Goal: Transaction & Acquisition: Purchase product/service

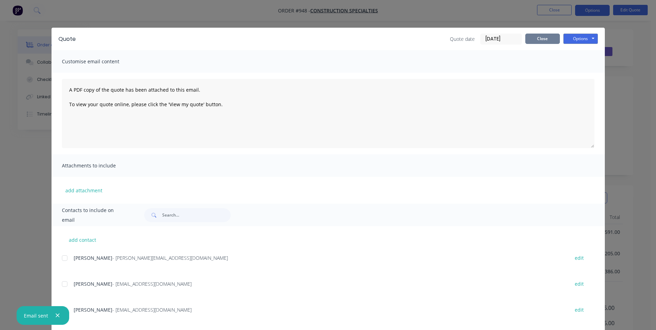
click at [539, 43] on button "Close" at bounding box center [542, 39] width 35 height 10
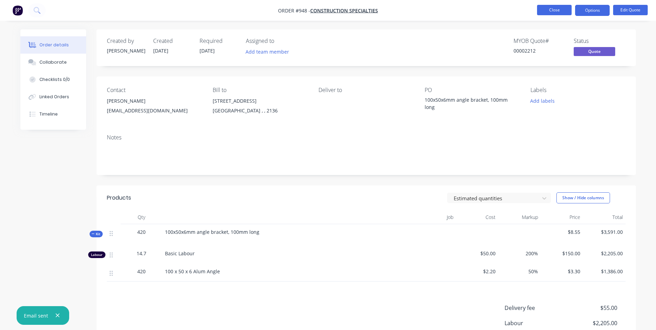
click at [551, 11] on button "Close" at bounding box center [554, 10] width 35 height 10
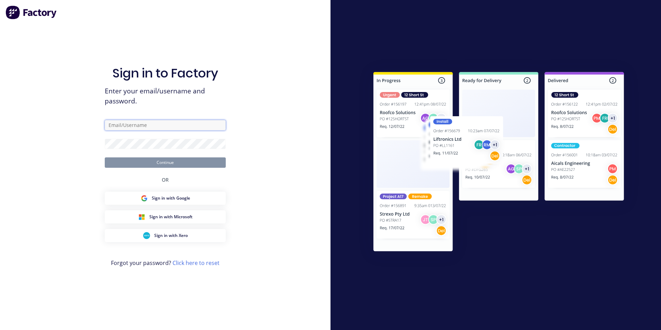
type input "michael@mojosteel.com.au"
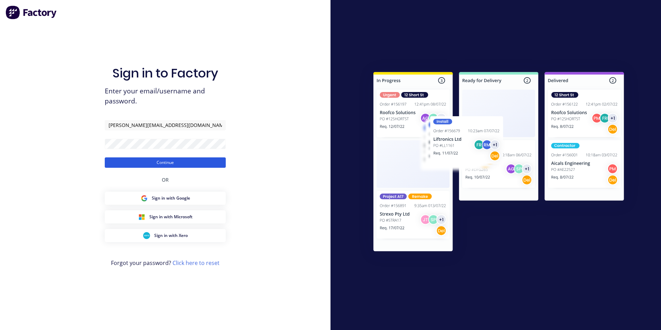
click at [164, 160] on button "Continue" at bounding box center [165, 162] width 121 height 10
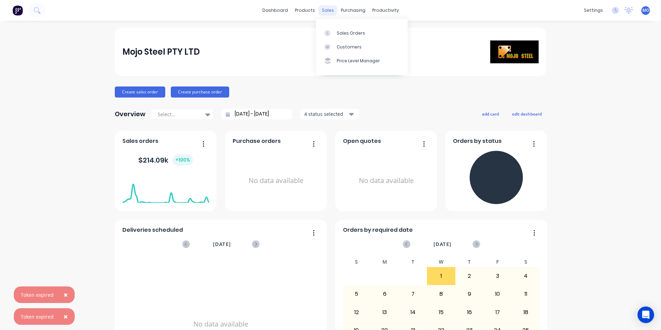
click at [328, 10] on div "sales" at bounding box center [328, 10] width 19 height 10
click at [337, 34] on div "Sales Orders" at bounding box center [351, 33] width 28 height 6
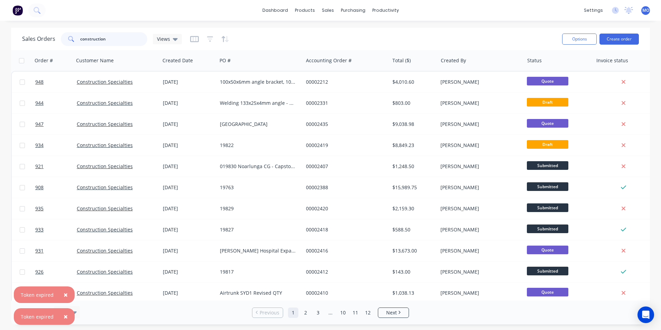
drag, startPoint x: 109, startPoint y: 42, endPoint x: 71, endPoint y: 44, distance: 37.8
click at [71, 44] on div "construction" at bounding box center [104, 39] width 86 height 14
click at [107, 37] on input "construction" at bounding box center [113, 39] width 67 height 14
drag, startPoint x: 107, startPoint y: 37, endPoint x: 38, endPoint y: 49, distance: 69.9
click at [38, 49] on div "Sales Orders construction Views Options Create order" at bounding box center [330, 39] width 639 height 22
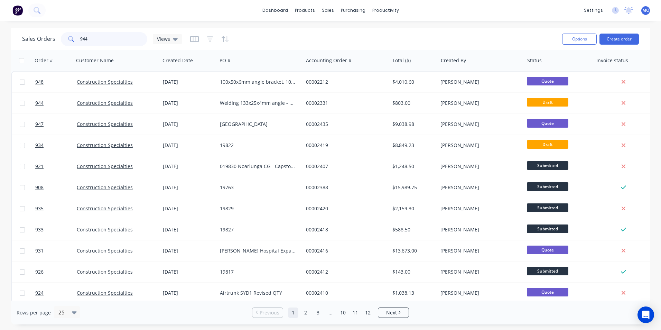
type input "944"
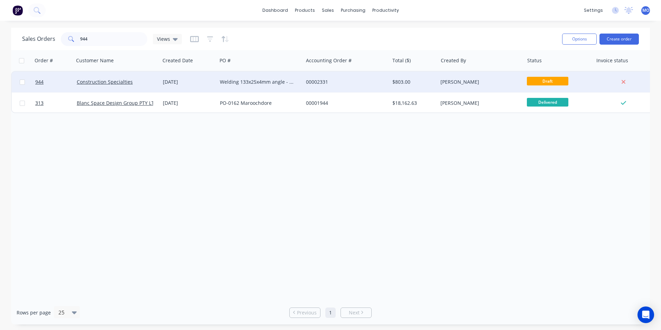
click at [93, 88] on div "Construction Specialties" at bounding box center [117, 82] width 86 height 21
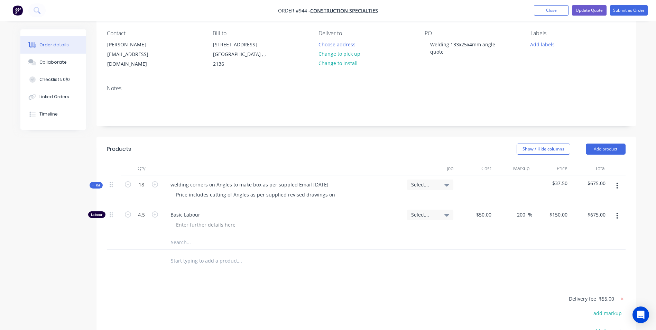
scroll to position [69, 0]
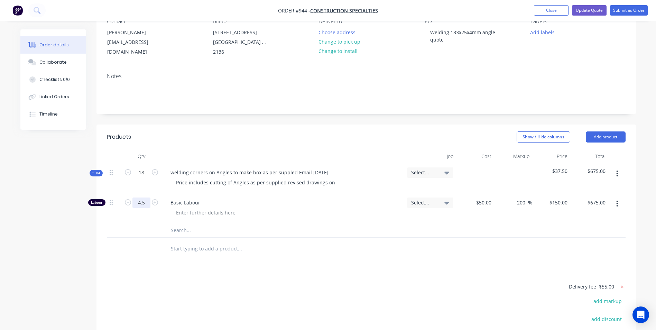
click at [143, 204] on input "4.5" at bounding box center [141, 202] width 18 height 10
drag, startPoint x: 146, startPoint y: 206, endPoint x: 135, endPoint y: 205, distance: 11.5
click at [135, 205] on input "4.5" at bounding box center [141, 202] width 18 height 10
type input "8"
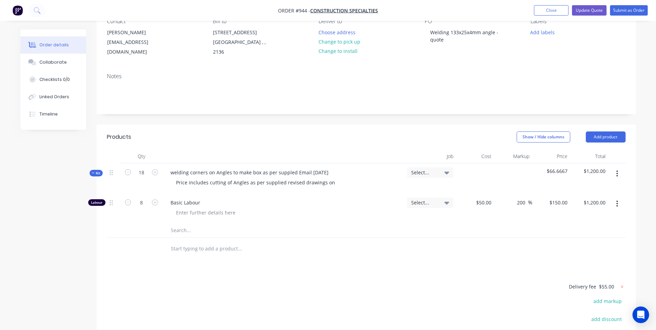
type input "$1,200.00"
click at [282, 217] on div "Basic Labour" at bounding box center [283, 208] width 242 height 30
click at [143, 206] on input "8" at bounding box center [141, 202] width 18 height 10
type input "7"
type input "$1,050.00"
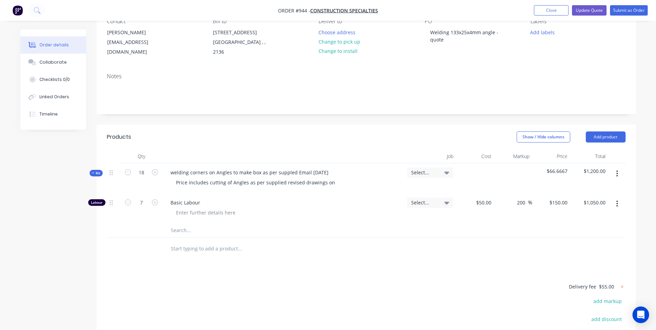
click at [337, 213] on div at bounding box center [286, 213] width 231 height 10
click at [145, 176] on input "18" at bounding box center [141, 172] width 18 height 10
type input "1"
type input "0.3889"
type input "$58.34"
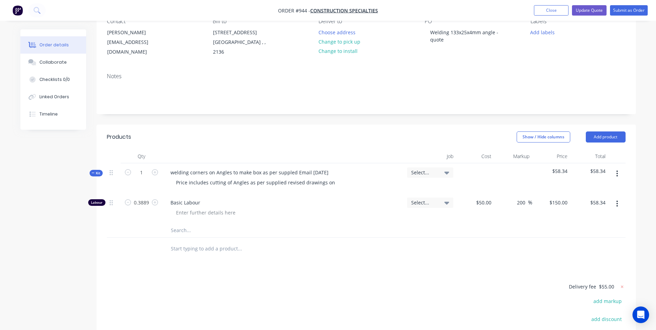
click at [294, 219] on div "Basic Labour" at bounding box center [283, 208] width 242 height 30
click at [149, 207] on input "0.3889" at bounding box center [141, 202] width 18 height 10
click at [266, 228] on input "text" at bounding box center [240, 230] width 138 height 14
type input "0.4"
type input "$60.00"
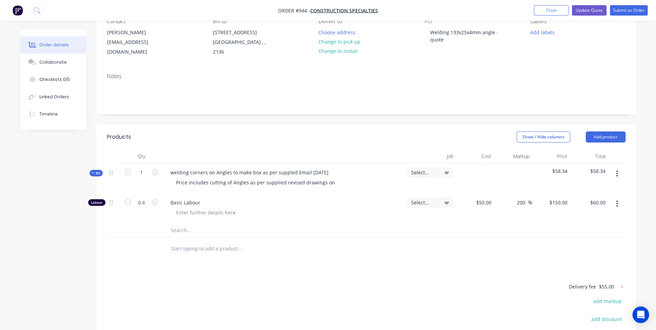
click at [266, 228] on input "text" at bounding box center [240, 230] width 138 height 14
click at [140, 174] on input "1" at bounding box center [141, 172] width 18 height 10
type input "18"
type input "7.2"
type input "$1,080.00"
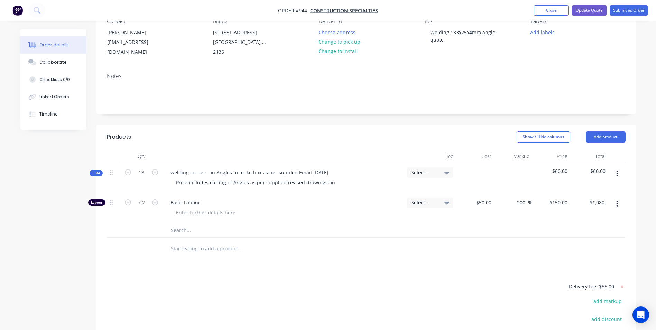
click at [296, 220] on div "Basic Labour" at bounding box center [283, 208] width 242 height 30
click at [586, 12] on button "Update Quote" at bounding box center [589, 10] width 35 height 10
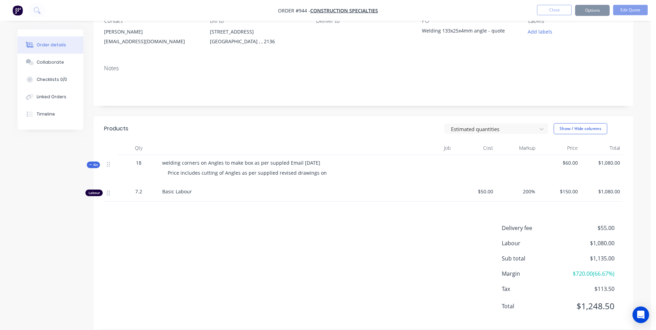
scroll to position [0, 0]
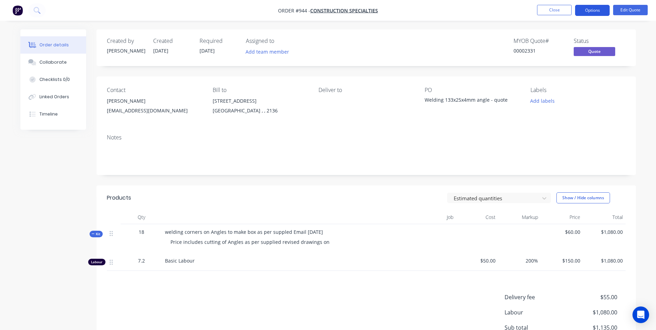
click at [592, 13] on button "Options" at bounding box center [592, 10] width 35 height 11
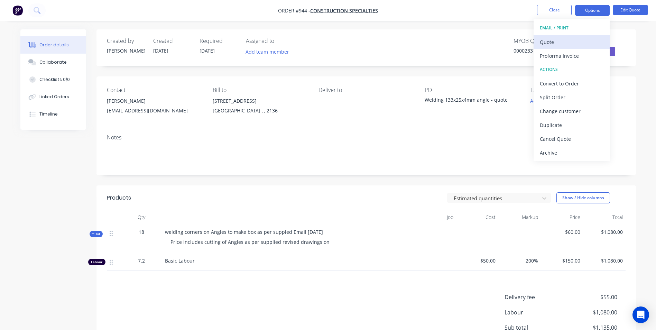
click at [564, 40] on div "Quote" at bounding box center [572, 42] width 64 height 10
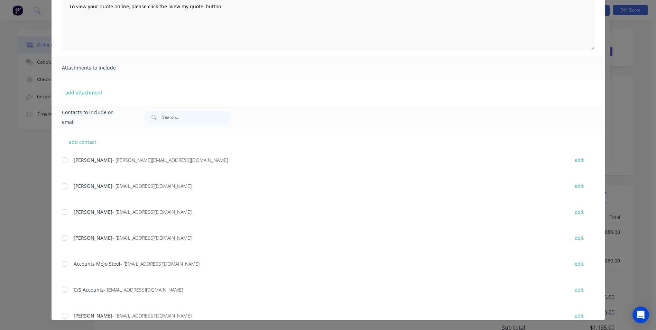
click at [64, 186] on div at bounding box center [65, 186] width 14 height 14
click at [65, 212] on div at bounding box center [65, 212] width 14 height 14
click at [67, 233] on div at bounding box center [65, 238] width 14 height 14
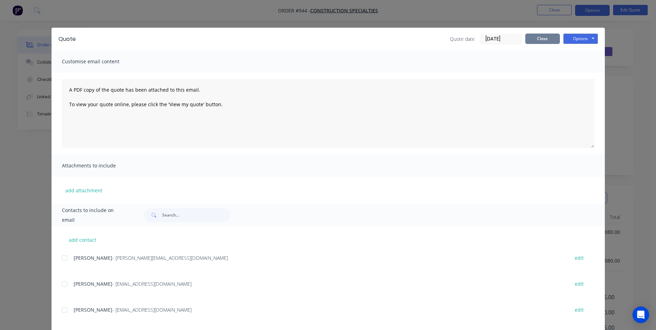
click at [545, 39] on button "Close" at bounding box center [542, 39] width 35 height 10
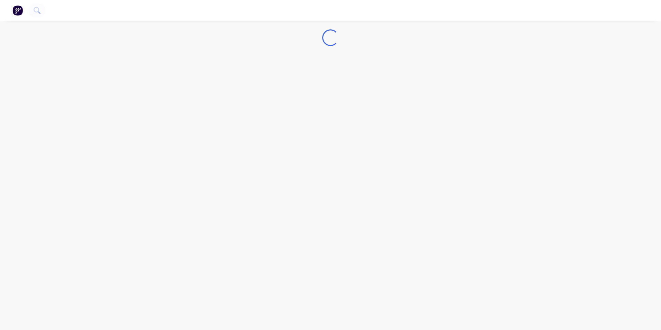
click at [13, 11] on img "button" at bounding box center [17, 10] width 10 height 10
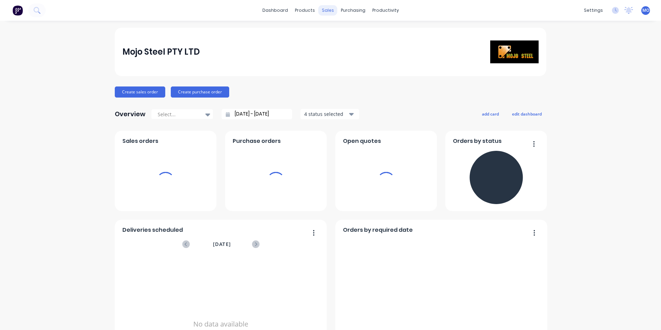
click at [323, 8] on div "sales" at bounding box center [328, 10] width 19 height 10
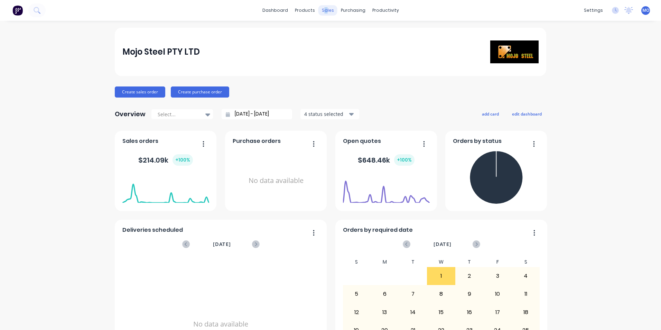
click at [322, 9] on div "sales" at bounding box center [328, 10] width 19 height 10
click at [334, 29] on link "Sales Orders" at bounding box center [362, 33] width 92 height 14
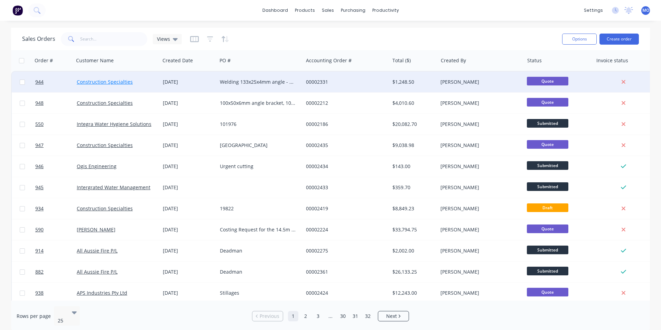
click at [121, 81] on link "Construction Specialties" at bounding box center [105, 82] width 56 height 7
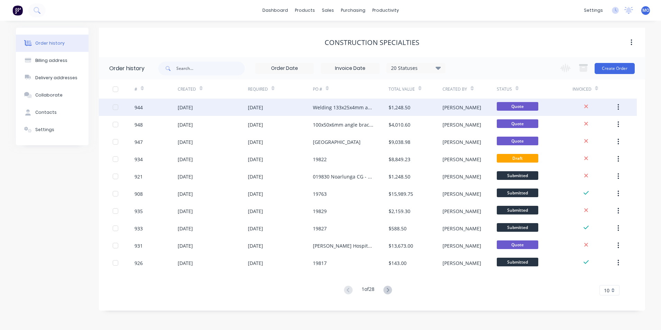
click at [454, 102] on div "[PERSON_NAME]" at bounding box center [470, 107] width 54 height 17
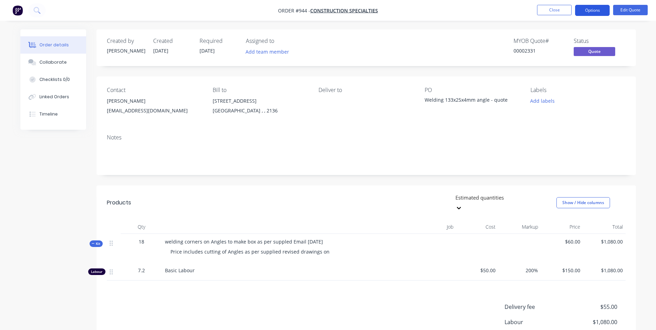
click at [587, 12] on button "Options" at bounding box center [592, 10] width 35 height 11
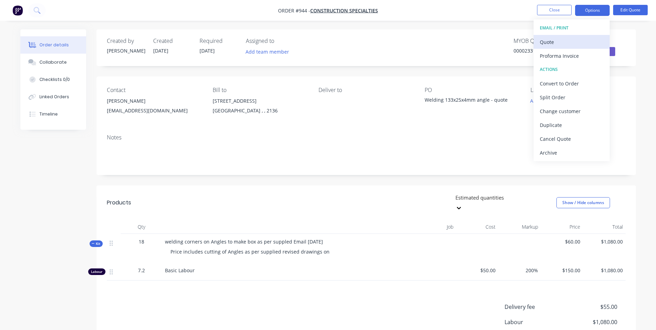
click at [560, 37] on div "Quote" at bounding box center [572, 42] width 64 height 10
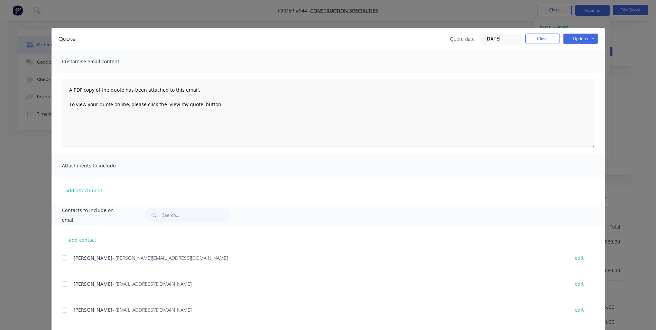
scroll to position [63, 0]
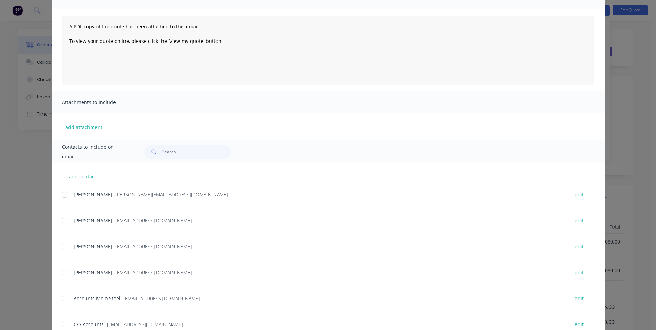
click at [63, 221] on div at bounding box center [65, 221] width 14 height 14
click at [60, 244] on div at bounding box center [65, 247] width 14 height 14
click at [61, 266] on div at bounding box center [65, 273] width 14 height 14
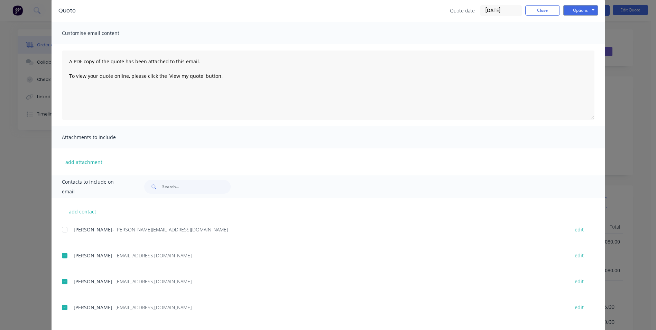
scroll to position [0, 0]
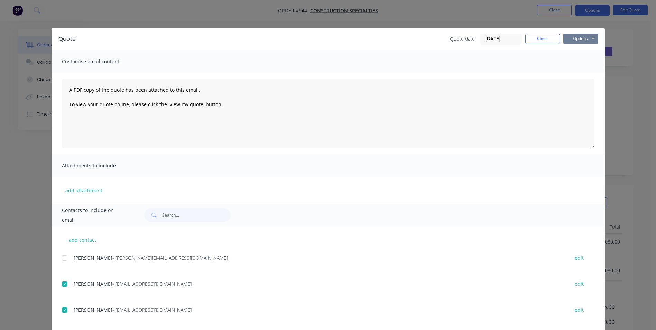
click at [577, 38] on button "Options" at bounding box center [580, 39] width 35 height 10
click at [575, 76] on button "Email" at bounding box center [585, 73] width 44 height 11
click at [546, 38] on button "Close" at bounding box center [542, 39] width 35 height 10
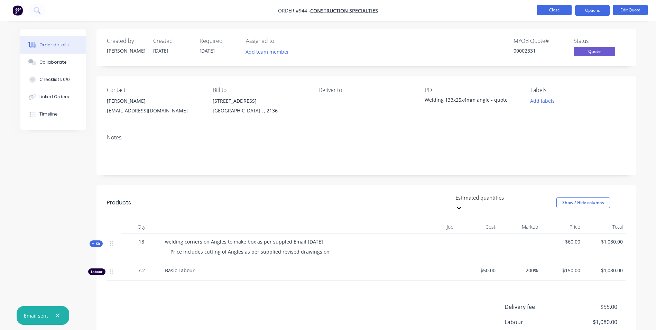
click at [553, 8] on button "Close" at bounding box center [554, 10] width 35 height 10
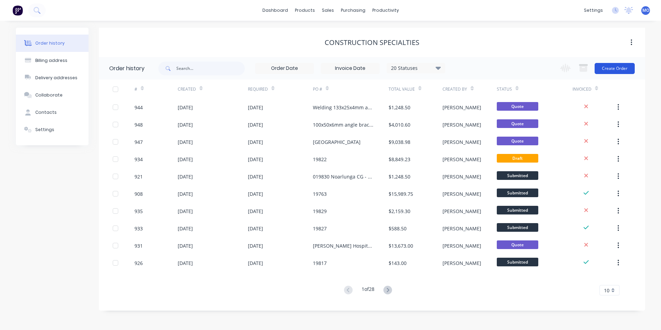
click at [613, 66] on button "Create Order" at bounding box center [615, 68] width 40 height 11
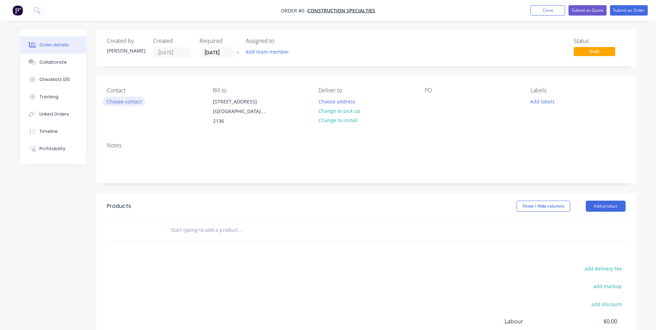
click at [119, 104] on button "Choose contact" at bounding box center [124, 100] width 43 height 9
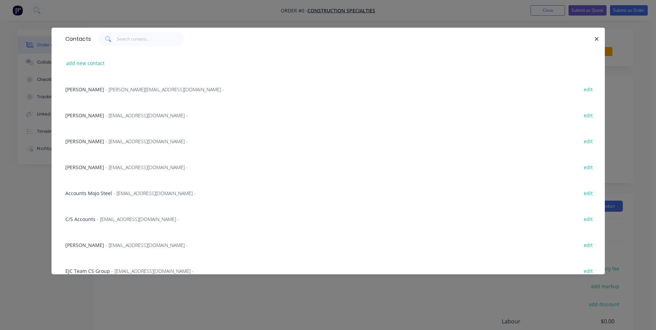
click at [108, 137] on div "Mary Lee - MLee@c-sgroup.com - edit" at bounding box center [328, 141] width 533 height 26
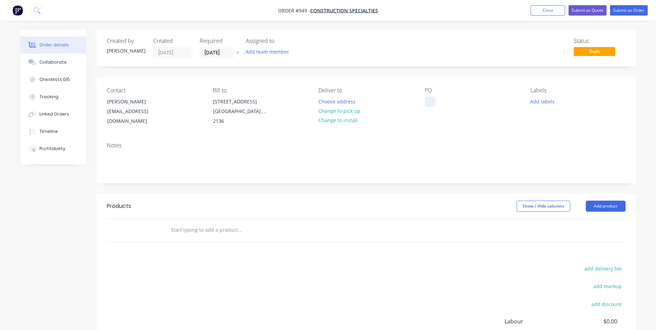
click at [432, 103] on div at bounding box center [430, 101] width 11 height 10
paste div
click at [601, 203] on button "Add product" at bounding box center [606, 206] width 40 height 11
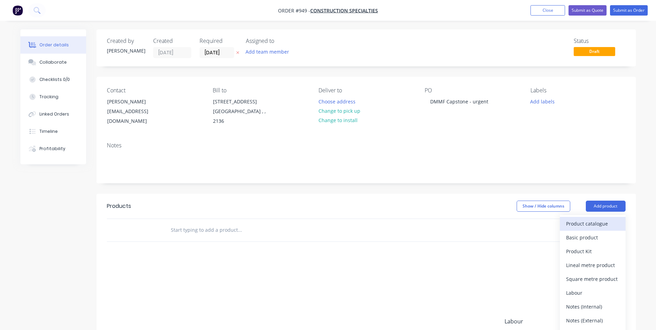
click at [594, 221] on div "Product catalogue" at bounding box center [592, 224] width 53 height 10
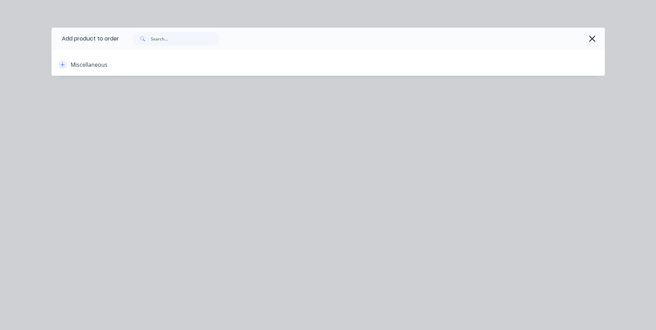
click at [63, 63] on icon "button" at bounding box center [63, 64] width 4 height 5
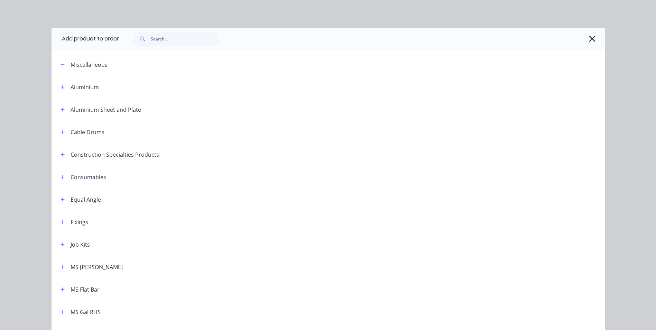
click at [73, 64] on div "Miscellaneous" at bounding box center [89, 65] width 37 height 8
click at [61, 65] on icon "button" at bounding box center [63, 64] width 4 height 5
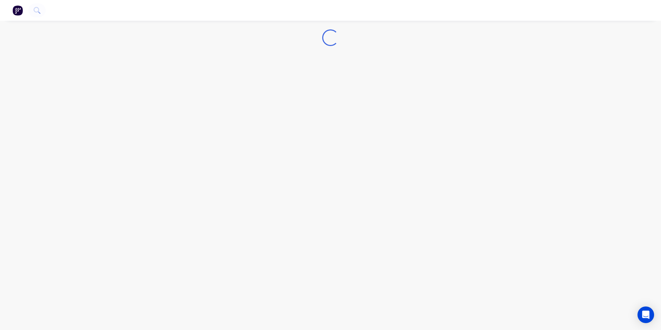
click at [19, 13] on img "button" at bounding box center [17, 10] width 10 height 10
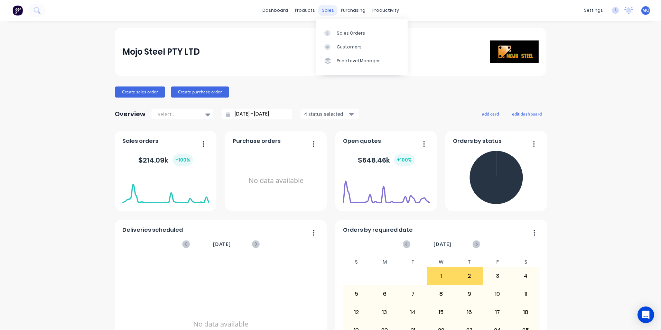
click at [322, 11] on div "sales" at bounding box center [328, 10] width 19 height 10
click at [336, 28] on link "Sales Orders" at bounding box center [362, 33] width 92 height 14
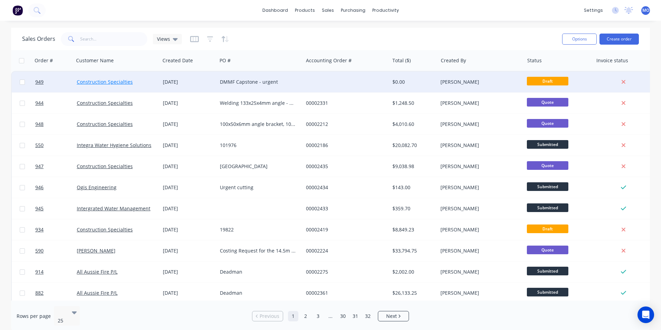
click at [113, 80] on link "Construction Specialties" at bounding box center [105, 82] width 56 height 7
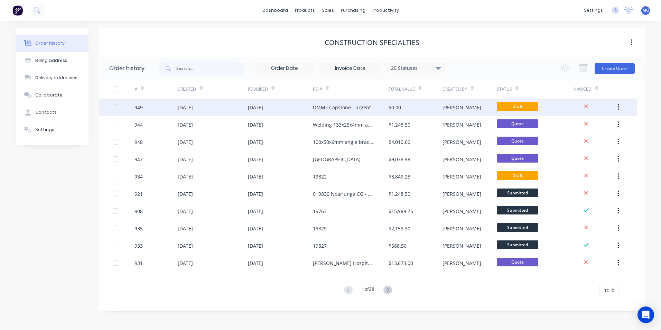
click at [313, 108] on div "DMMF Capstone - urgent" at bounding box center [342, 107] width 58 height 7
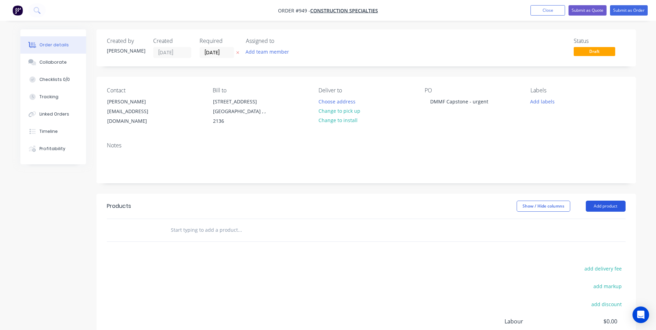
click at [595, 206] on button "Add product" at bounding box center [606, 206] width 40 height 11
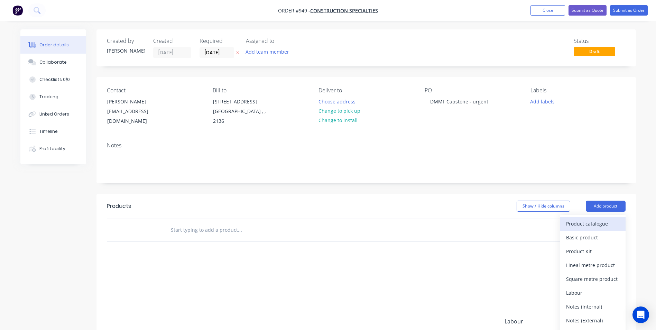
click at [613, 217] on button "Product catalogue" at bounding box center [593, 224] width 66 height 14
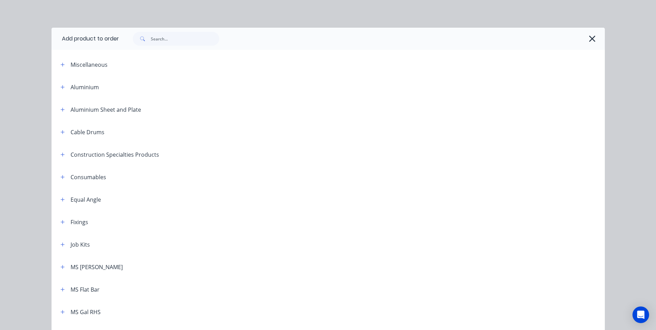
click at [73, 65] on div "Miscellaneous" at bounding box center [89, 65] width 37 height 8
click at [61, 65] on icon "button" at bounding box center [63, 65] width 4 height 4
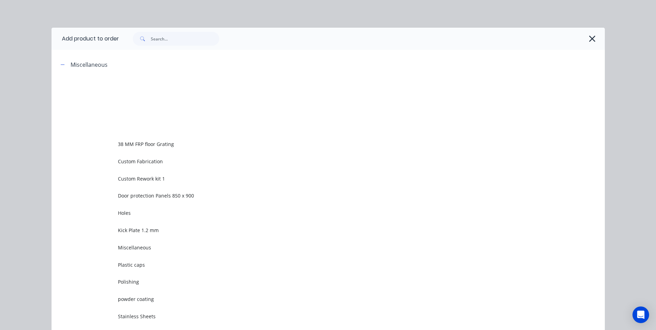
click at [126, 179] on span "Custom Rework kit 1" at bounding box center [312, 178] width 389 height 7
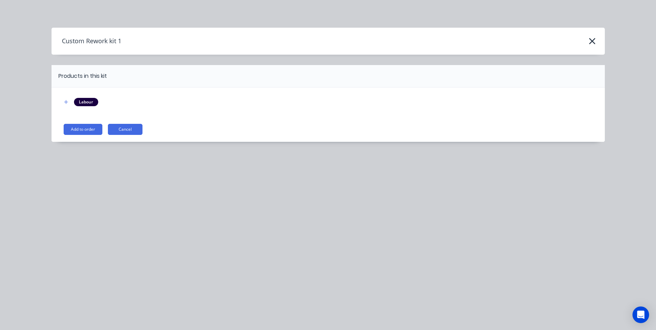
click at [81, 126] on button "Add to order" at bounding box center [83, 129] width 39 height 11
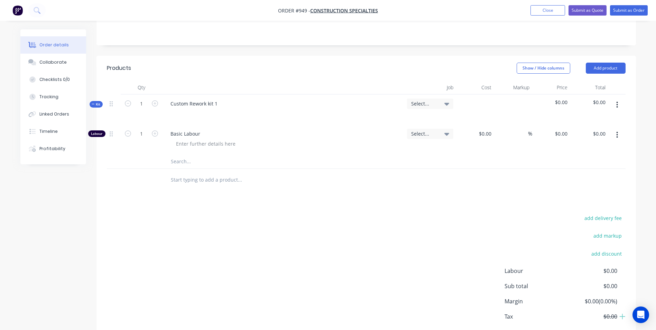
scroll to position [138, 0]
drag, startPoint x: 219, startPoint y: 103, endPoint x: 165, endPoint y: 99, distance: 54.4
click at [165, 99] on div "Custom Rework kit 1" at bounding box center [283, 109] width 242 height 30
click at [206, 162] on input "text" at bounding box center [240, 161] width 138 height 14
click at [611, 103] on button "button" at bounding box center [617, 104] width 16 height 12
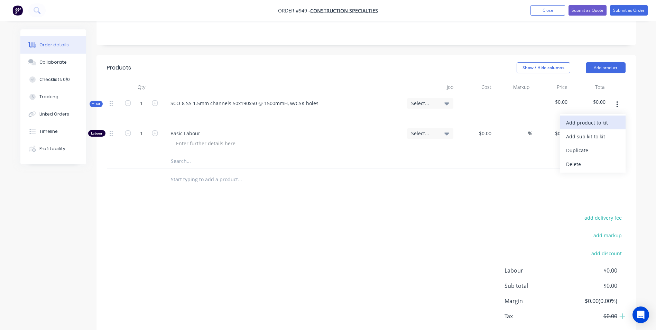
click at [589, 122] on div "Add product to kit" at bounding box center [592, 123] width 53 height 10
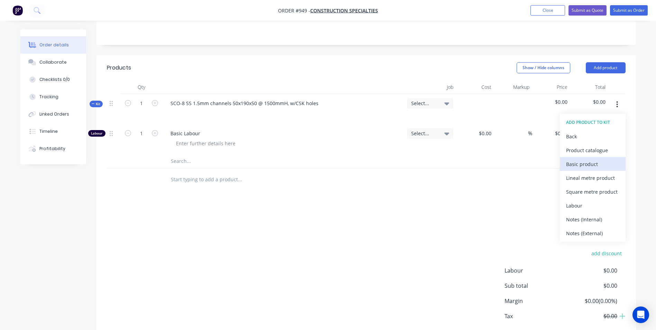
click at [570, 168] on div "Basic product" at bounding box center [592, 164] width 53 height 10
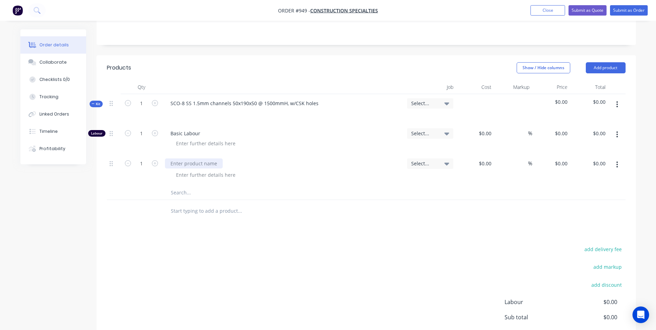
click at [174, 163] on div at bounding box center [194, 163] width 58 height 10
click at [485, 166] on div "$0.00" at bounding box center [485, 163] width 19 height 10
type input "$37.00"
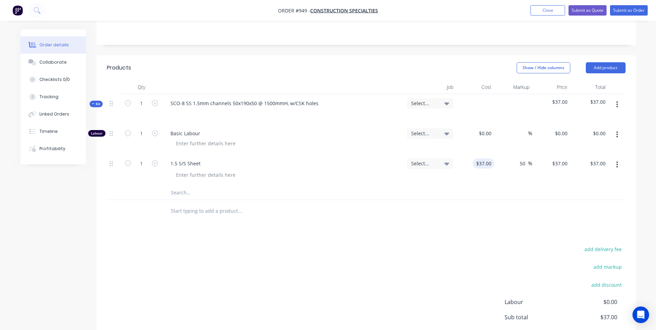
type input "50"
type input "55.5"
type input "$55.50"
click at [617, 168] on icon "button" at bounding box center [617, 165] width 2 height 8
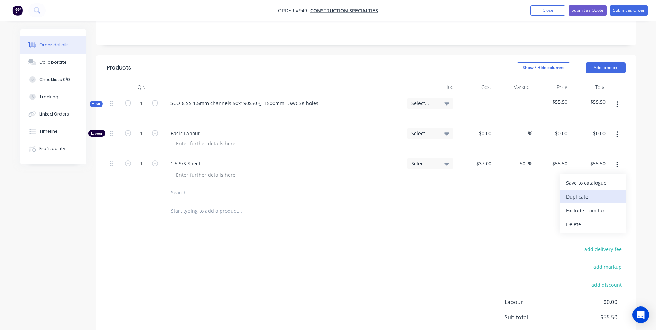
click at [585, 193] on div "Duplicate" at bounding box center [592, 197] width 53 height 10
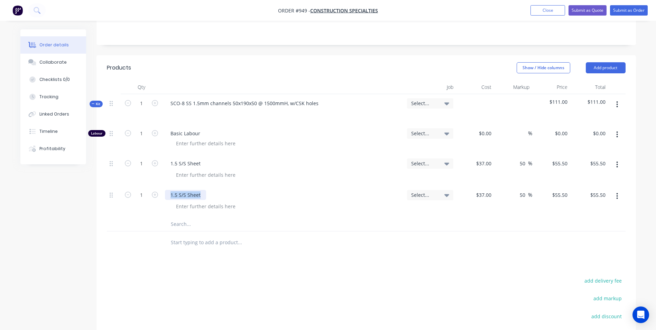
drag, startPoint x: 205, startPoint y: 193, endPoint x: 163, endPoint y: 191, distance: 42.2
click at [157, 196] on div "1 1.5 S/S Sheet Select... $37.00 $37.00 50 50 % $55.50 $55.50 $55.50 $55.50" at bounding box center [366, 201] width 519 height 31
click at [488, 197] on input "37" at bounding box center [485, 195] width 19 height 10
type input "$2.50"
type input "$3.75"
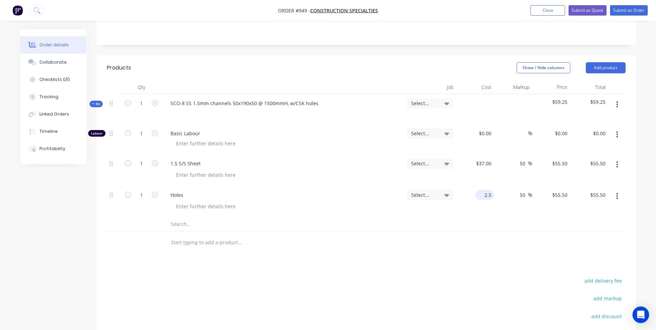
type input "$3.75"
type input "5"
type input "100"
type input "$5.00"
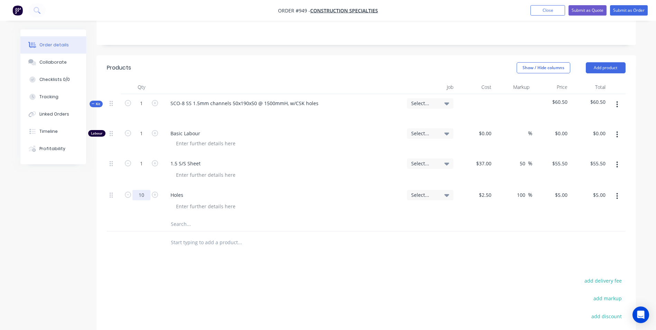
type input "10"
type input "$50.00"
click at [150, 132] on input "1" at bounding box center [141, 133] width 18 height 10
type input "3"
type input "0.2"
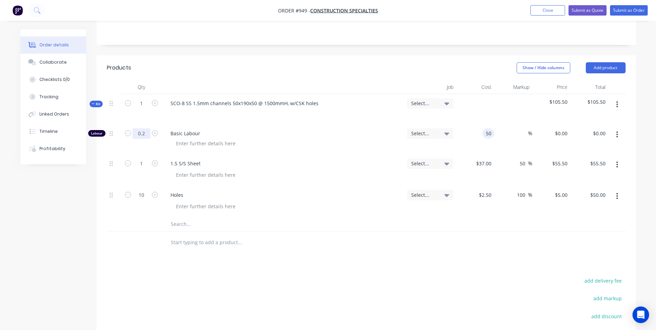
type input "$50.00"
type input "$10.00"
type input "150"
type input "200"
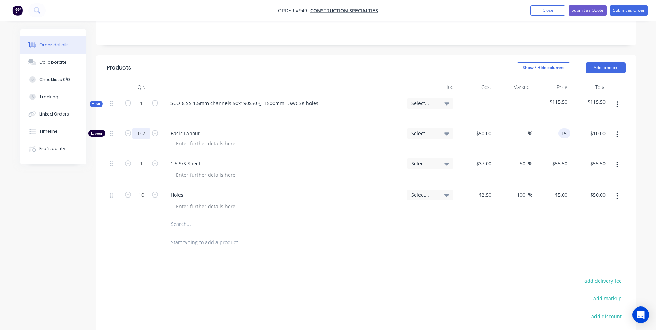
type input "$150.00"
type input "$30.00"
click at [616, 101] on button "button" at bounding box center [617, 104] width 16 height 12
click at [584, 150] on div "Duplicate" at bounding box center [592, 150] width 53 height 10
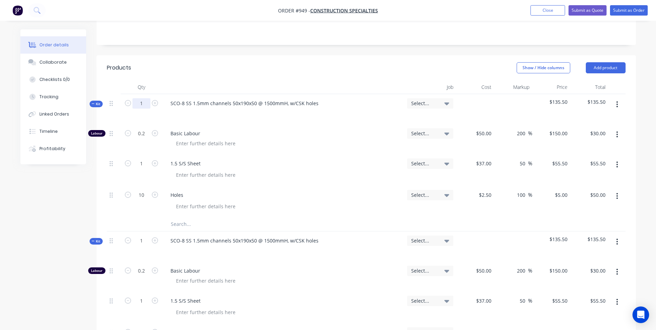
click at [142, 104] on input "1" at bounding box center [141, 103] width 18 height 10
type input "7"
type input "1.4"
type input "$210.00"
type input "7"
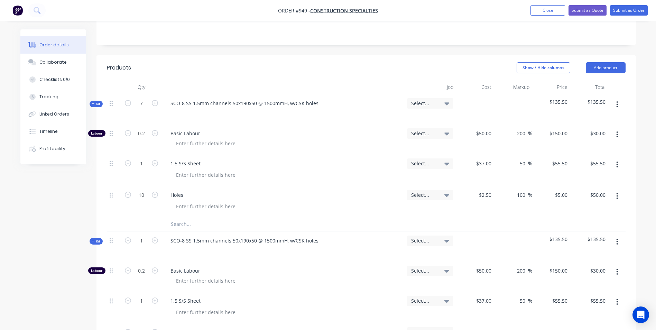
type input "$388.50"
type input "70"
type input "$350.00"
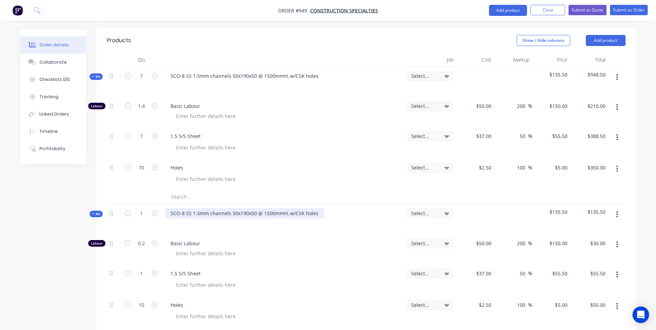
scroll to position [208, 0]
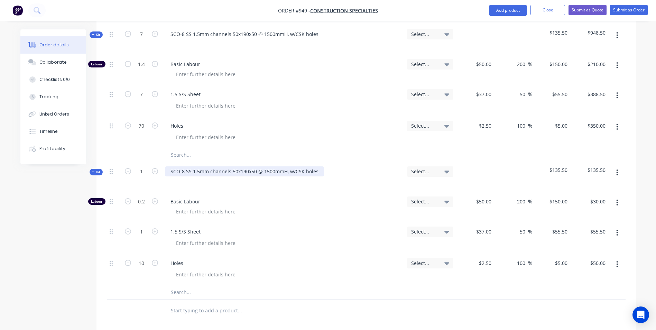
click at [243, 172] on div "SCO-8 SS 1.5mm channels 50x190x50 @ 1500mmH, w/CSK holes" at bounding box center [244, 171] width 159 height 10
type input "$28.50"
type input "$42.75"
click at [140, 171] on input "1" at bounding box center [141, 171] width 18 height 10
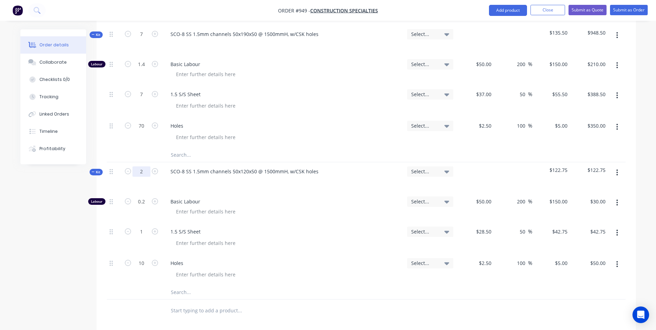
type input "2"
type input "0.4"
type input "$60.00"
type input "2"
type input "$85.50"
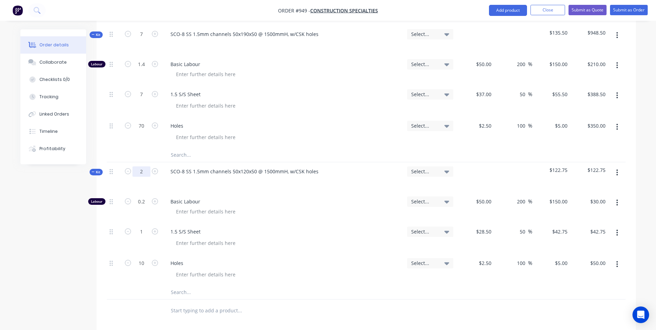
type input "20"
type input "$100.00"
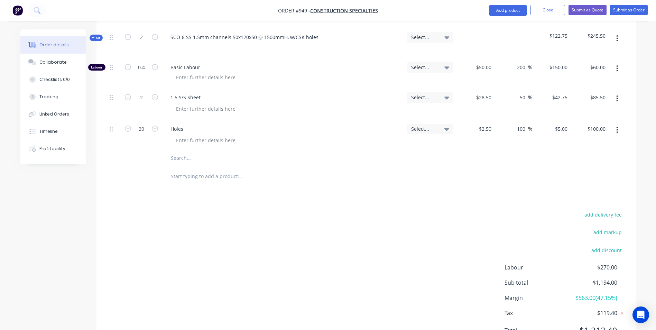
scroll to position [346, 0]
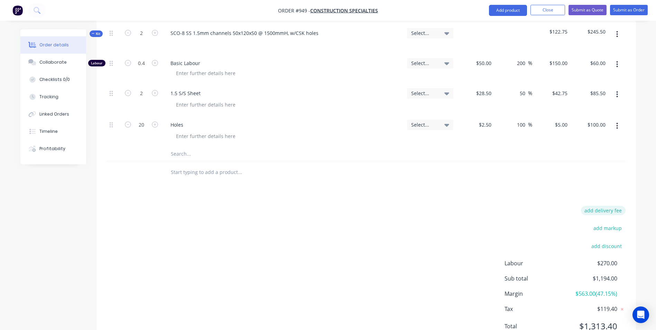
click at [601, 211] on button "add delivery fee" at bounding box center [603, 210] width 45 height 9
type input "55"
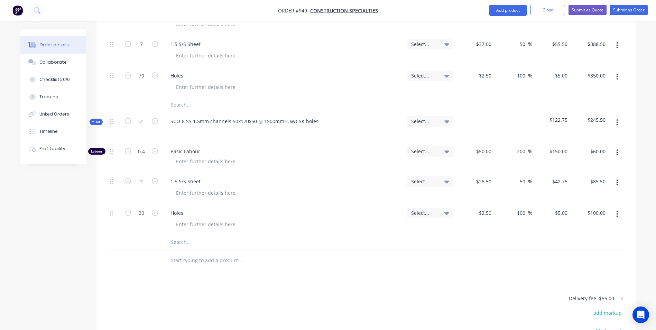
scroll to position [242, 0]
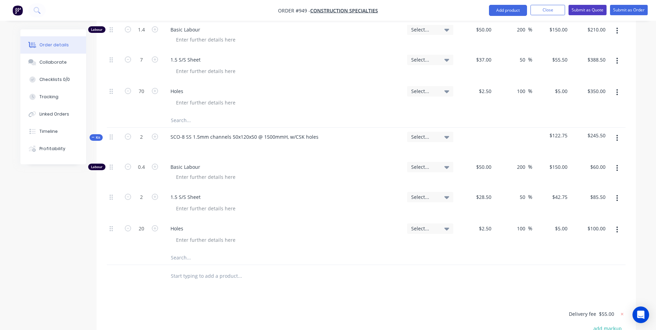
click at [590, 7] on button "Submit as Quote" at bounding box center [588, 10] width 38 height 10
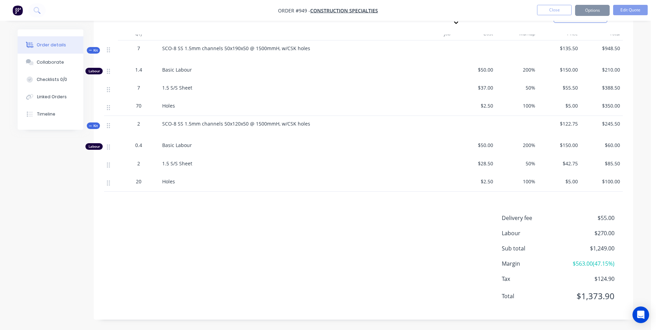
scroll to position [0, 0]
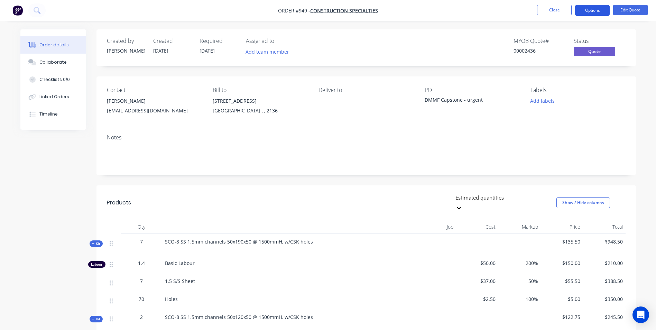
click at [598, 6] on button "Options" at bounding box center [592, 10] width 35 height 11
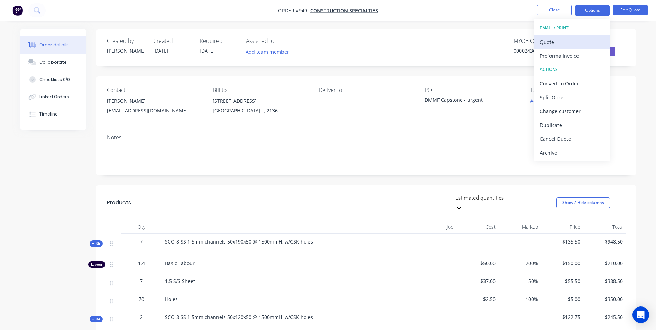
click at [553, 39] on div "Quote" at bounding box center [572, 42] width 64 height 10
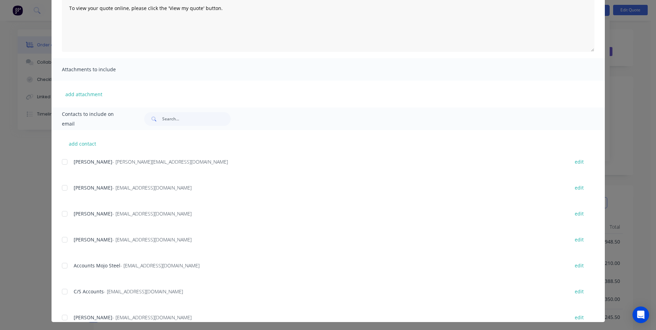
scroll to position [98, 0]
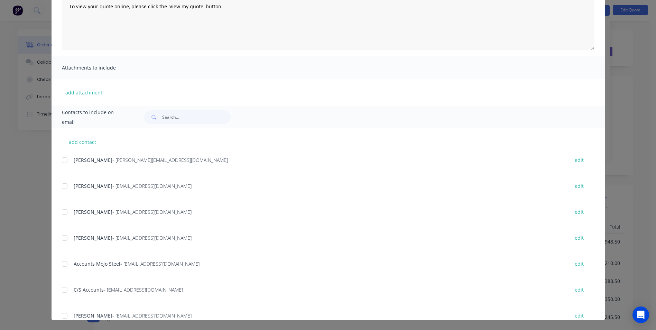
click at [65, 191] on div at bounding box center [65, 186] width 14 height 14
click at [58, 212] on div "add contact [PERSON_NAME] - [PERSON_NAME][EMAIL_ADDRESS][DOMAIN_NAME] edit [PER…" at bounding box center [328, 224] width 553 height 192
click at [61, 216] on div at bounding box center [65, 212] width 14 height 14
drag, startPoint x: 61, startPoint y: 235, endPoint x: 73, endPoint y: 235, distance: 12.8
click at [61, 235] on div at bounding box center [65, 238] width 14 height 14
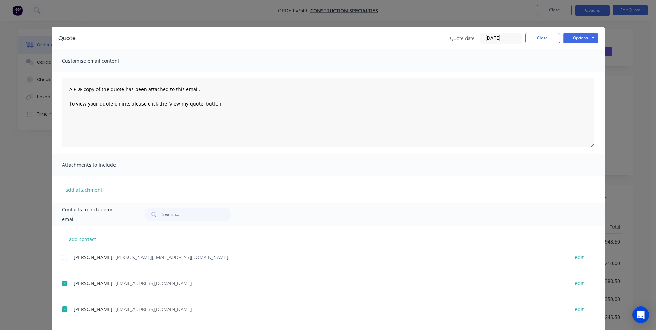
scroll to position [0, 0]
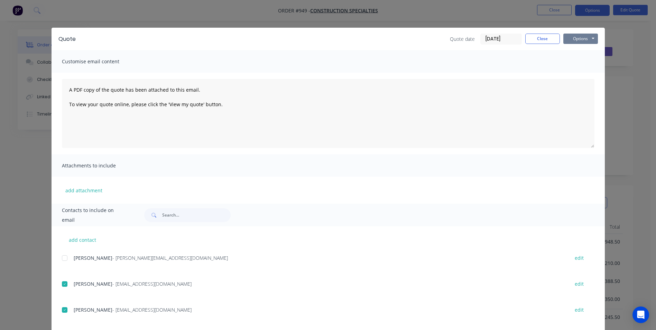
click at [573, 41] on button "Options" at bounding box center [580, 39] width 35 height 10
click at [569, 74] on button "Email" at bounding box center [585, 73] width 44 height 11
click at [538, 35] on button "Close" at bounding box center [542, 39] width 35 height 10
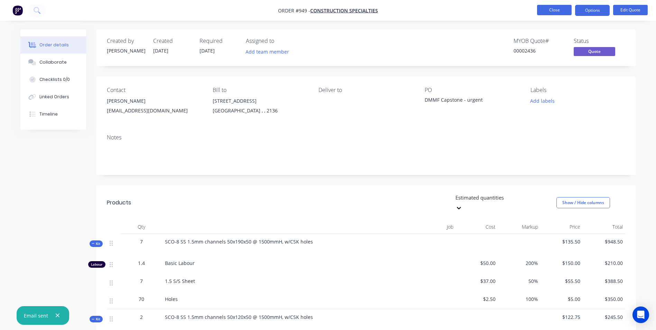
click at [556, 10] on button "Close" at bounding box center [554, 10] width 35 height 10
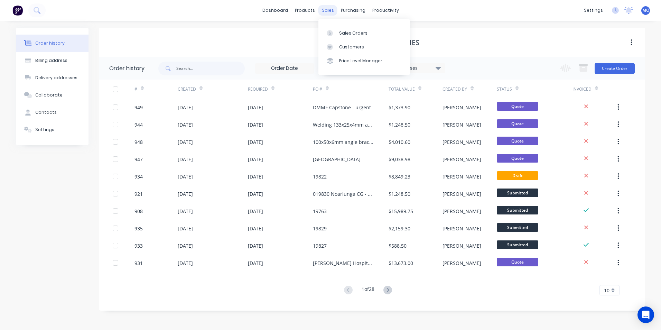
click at [326, 12] on div "sales" at bounding box center [328, 10] width 19 height 10
click at [345, 37] on link "Sales Orders" at bounding box center [365, 33] width 92 height 14
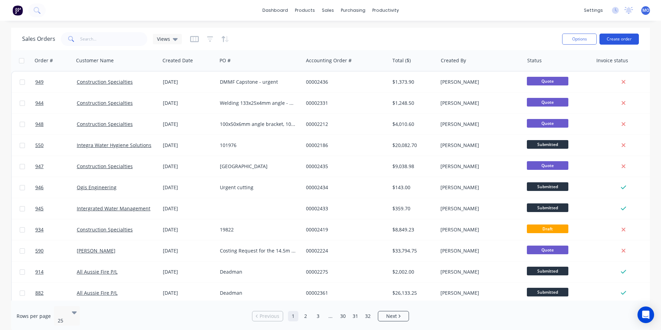
click at [607, 37] on button "Create order" at bounding box center [619, 39] width 39 height 11
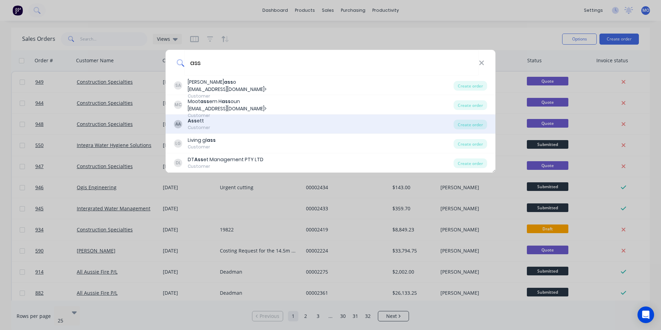
type input "ass"
click at [461, 130] on div "AA Ass ett Customer Create order" at bounding box center [331, 123] width 330 height 19
click at [462, 126] on div "Create order" at bounding box center [471, 125] width 34 height 10
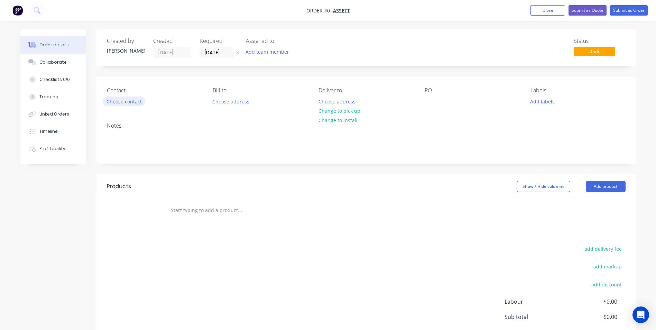
click at [137, 103] on button "Choose contact" at bounding box center [124, 100] width 43 height 9
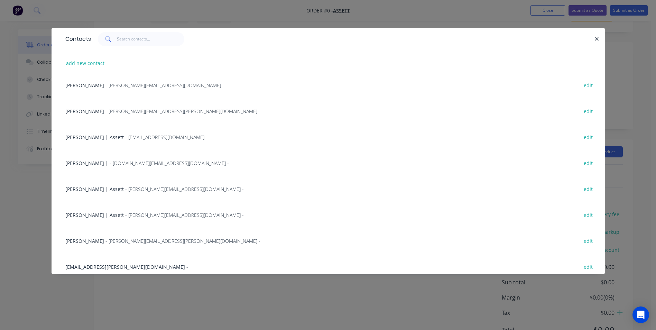
scroll to position [165, 0]
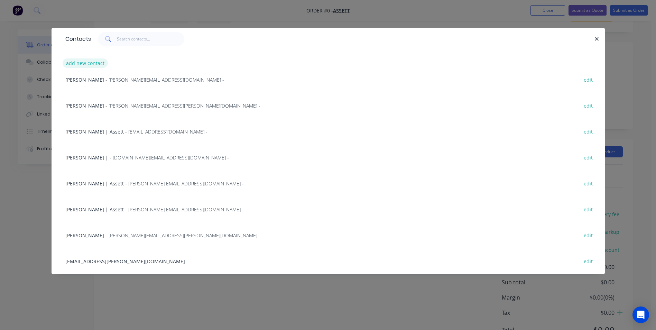
click at [76, 66] on button "add new contact" at bounding box center [86, 62] width 46 height 9
select select "AU"
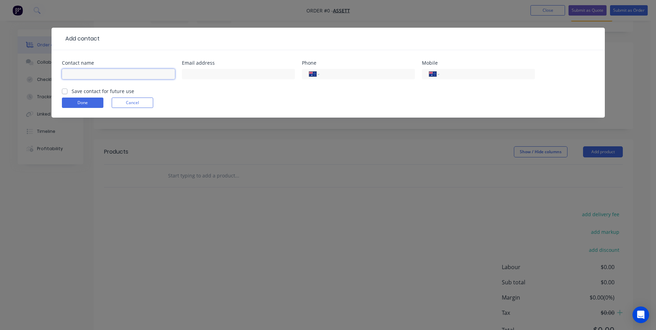
click at [91, 76] on input "text" at bounding box center [118, 74] width 113 height 10
paste input "[PERSON_NAME] | [PERSON_NAME] <[PERSON_NAME][EMAIL_ADDRESS][PERSON_NAME][DOMAIN…"
drag, startPoint x: 172, startPoint y: 73, endPoint x: 74, endPoint y: 74, distance: 97.5
click at [74, 74] on input "[PERSON_NAME] | [PERSON_NAME] <[PERSON_NAME][EMAIL_ADDRESS][PERSON_NAME][DOMAIN…" at bounding box center [118, 74] width 113 height 10
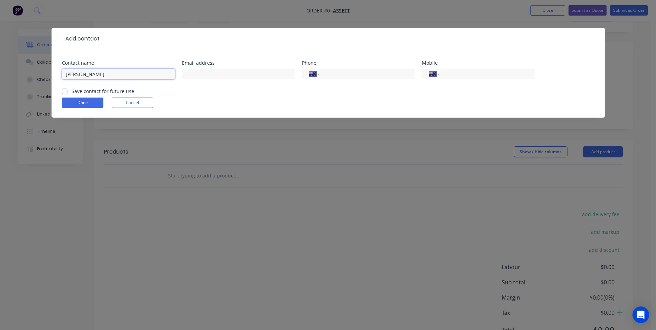
scroll to position [0, 0]
type input "[PERSON_NAME]"
click at [185, 72] on input "text" at bounding box center [238, 74] width 113 height 10
paste input "| [PERSON_NAME] <[PERSON_NAME][EMAIL_ADDRESS][PERSON_NAME][DOMAIN_NAME]>"
drag, startPoint x: 208, startPoint y: 75, endPoint x: 165, endPoint y: 78, distance: 43.3
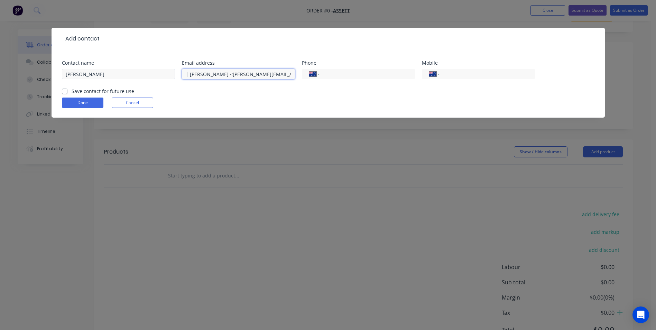
click at [165, 78] on div "Contact name [PERSON_NAME] Email address | Assett <[PERSON_NAME][EMAIL_ADDRESS]…" at bounding box center [328, 74] width 533 height 27
type input "[PERSON_NAME][EMAIL_ADDRESS][PERSON_NAME][DOMAIN_NAME]"
click at [72, 92] on label "Save contact for future use" at bounding box center [103, 91] width 63 height 7
click at [65, 92] on input "Save contact for future use" at bounding box center [65, 91] width 6 height 7
checkbox input "true"
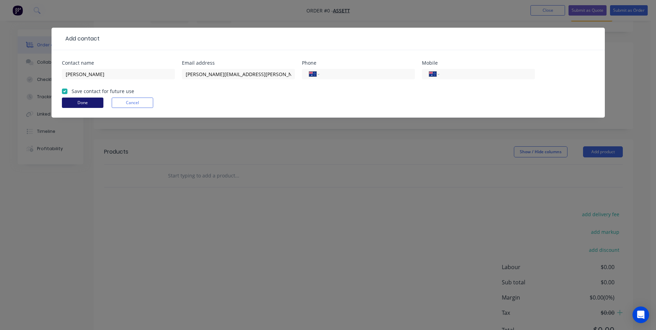
click at [77, 104] on button "Done" at bounding box center [83, 103] width 42 height 10
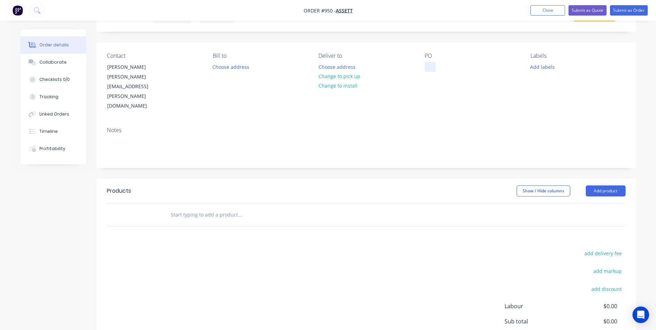
click at [429, 64] on div at bounding box center [430, 67] width 11 height 10
click at [426, 67] on div at bounding box center [430, 67] width 11 height 10
paste div
click at [591, 185] on button "Add product" at bounding box center [606, 190] width 40 height 11
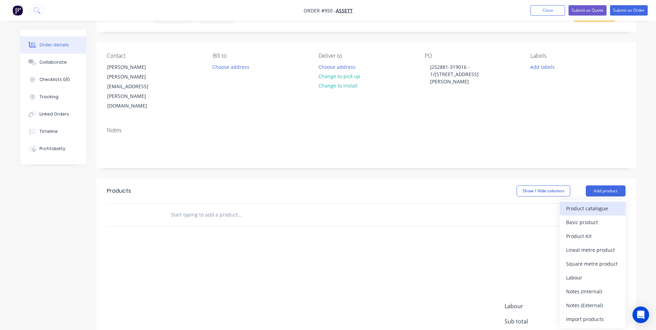
click at [575, 203] on div "Product catalogue" at bounding box center [592, 208] width 53 height 10
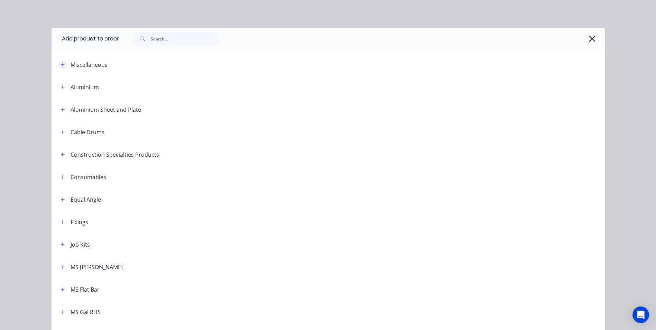
click at [62, 66] on button "button" at bounding box center [62, 64] width 9 height 9
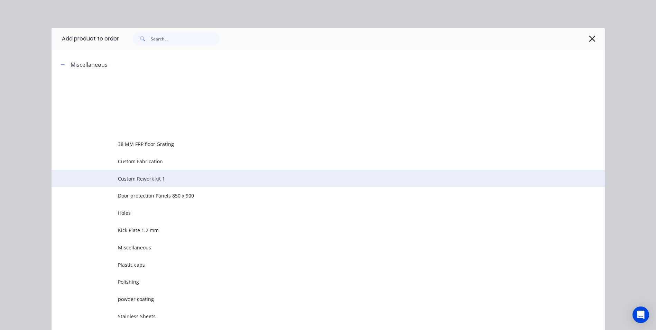
click at [142, 177] on span "Custom Rework kit 1" at bounding box center [312, 178] width 389 height 7
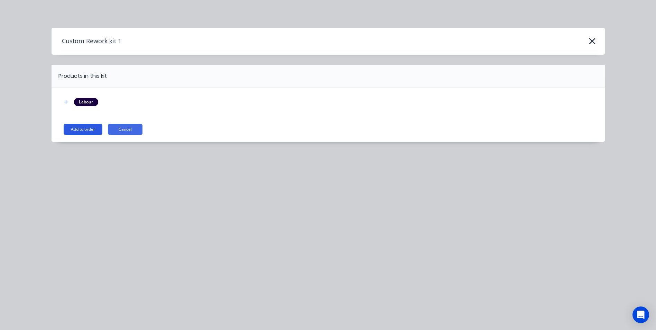
click at [84, 130] on button "Add to order" at bounding box center [83, 129] width 39 height 11
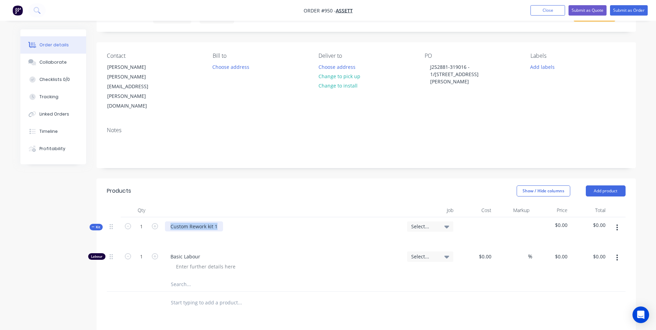
drag, startPoint x: 218, startPoint y: 199, endPoint x: 142, endPoint y: 205, distance: 75.3
click at [142, 217] on div "Kit 1 Custom Rework kit 1 Select... $0.00 $0.00" at bounding box center [366, 232] width 519 height 30
click at [203, 221] on div "Replace hinge and repaint best we can to match the existing colour" at bounding box center [249, 226] width 168 height 10
click at [210, 231] on div "This will include" at bounding box center [195, 236] width 49 height 10
click at [212, 231] on div "This will include" at bounding box center [195, 236] width 49 height 10
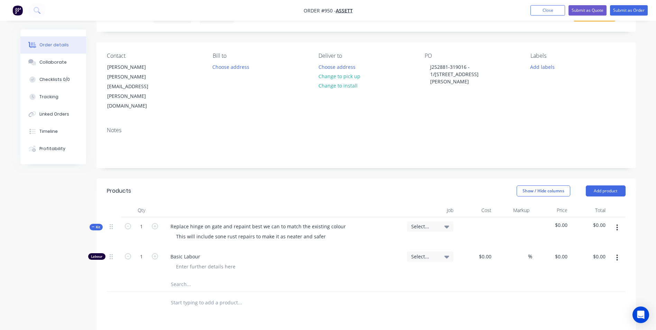
click at [621, 221] on button "button" at bounding box center [617, 227] width 16 height 12
click at [573, 241] on div "Add product to kit" at bounding box center [592, 246] width 53 height 10
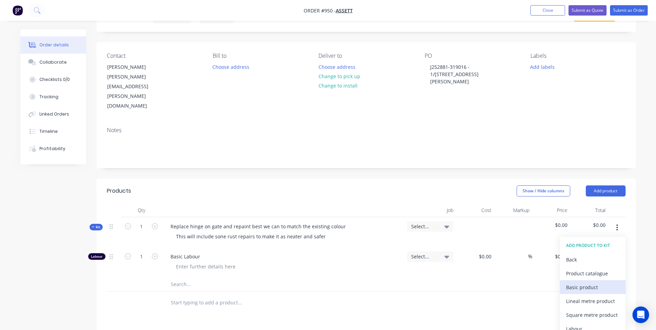
click at [561, 280] on button "Basic product" at bounding box center [593, 287] width 66 height 14
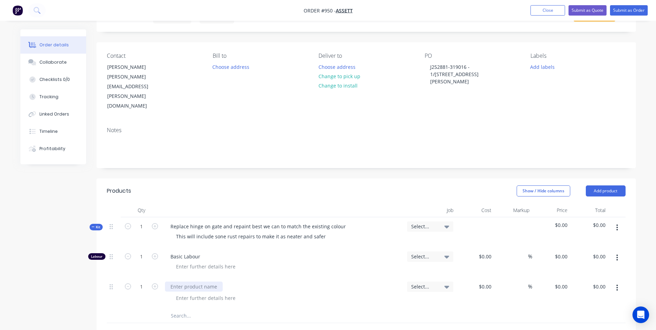
click at [206, 282] on div at bounding box center [194, 287] width 58 height 10
type input "$25.00"
type input "50"
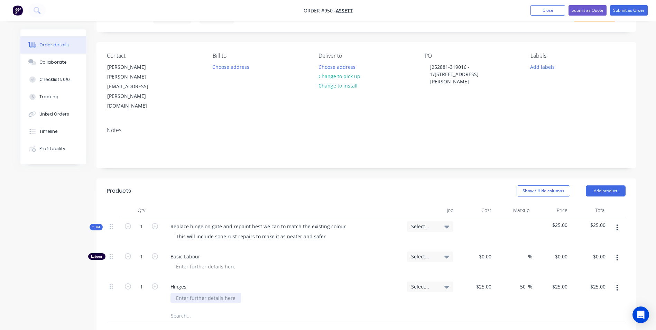
type input "37.5"
type input "$37.50"
click at [149, 251] on input "1" at bounding box center [141, 256] width 18 height 10
type input "6"
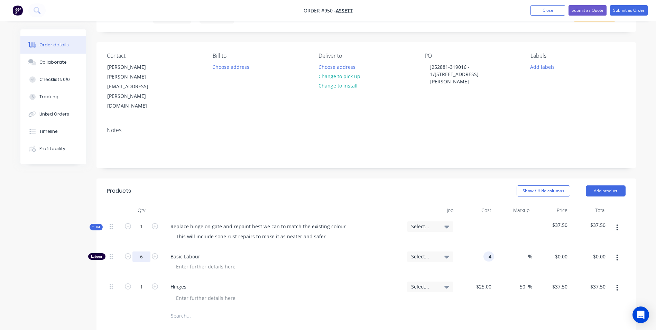
type input "$4.00"
type input "$24.00"
click at [491, 251] on input "4" at bounding box center [490, 256] width 8 height 10
type input "$45.00"
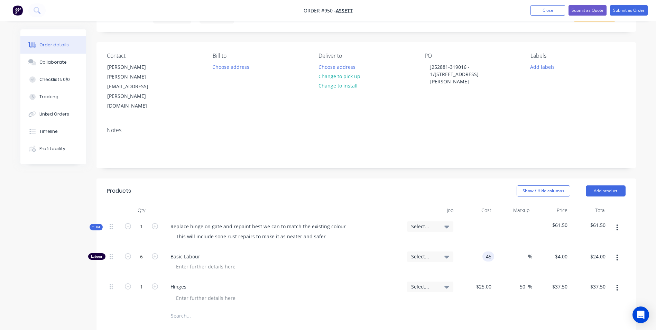
type input "$45.00"
type input "$270.00"
type input "130"
type input "188.89"
type input "$130.00"
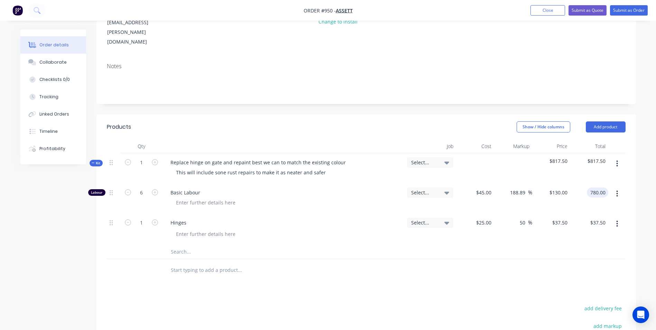
scroll to position [104, 0]
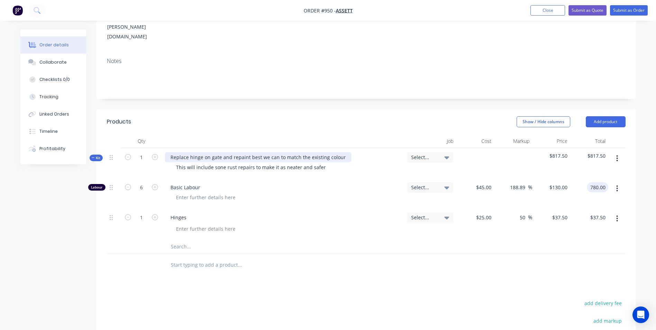
type input "$780.00"
click at [201, 152] on div "Replace hinge on gate and repaint best we can to match the existing colour" at bounding box center [258, 157] width 186 height 10
click at [223, 162] on div "This will include sone rust repairs to make it as neater and safer" at bounding box center [251, 167] width 161 height 10
click at [222, 162] on div "This will include sone rust repairs to make it as neater and safer" at bounding box center [251, 167] width 161 height 10
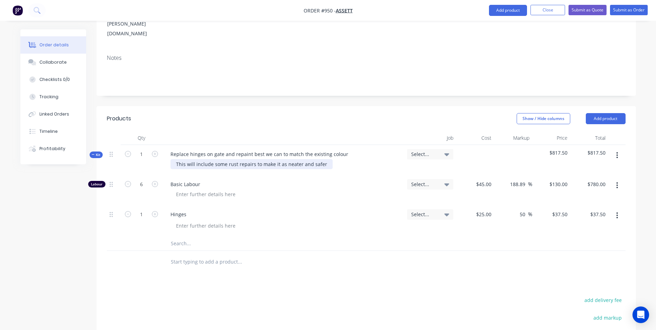
scroll to position [0, 0]
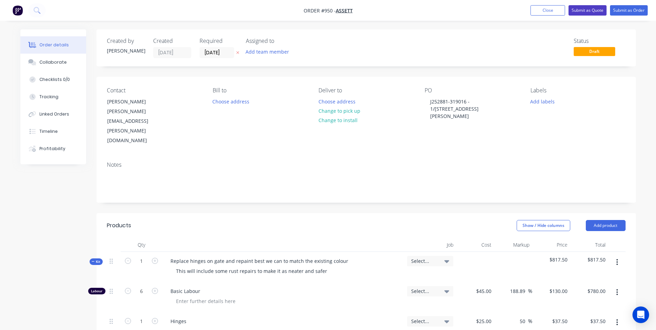
click at [582, 10] on button "Submit as Quote" at bounding box center [588, 10] width 38 height 10
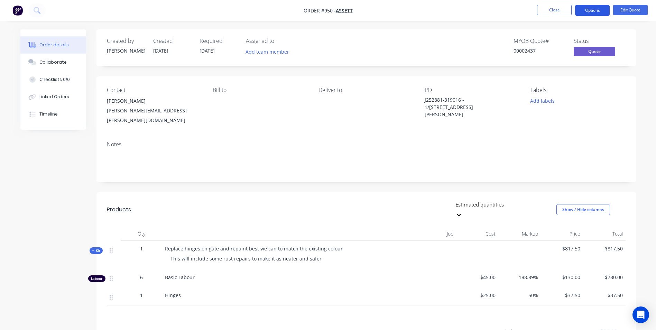
click at [585, 12] on button "Options" at bounding box center [592, 10] width 35 height 11
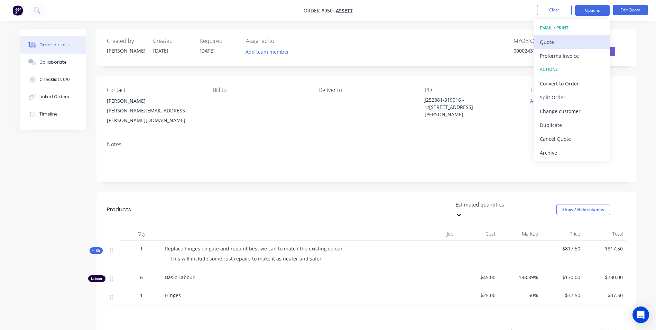
click at [548, 39] on div "Quote" at bounding box center [572, 42] width 64 height 10
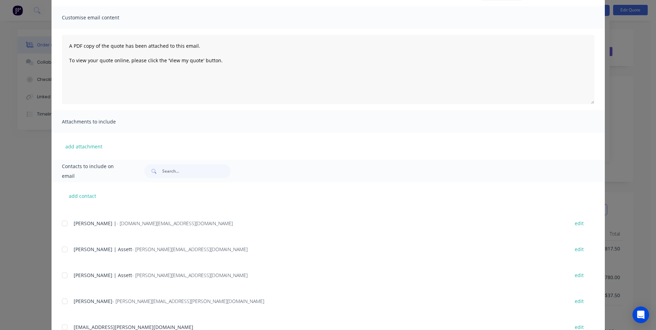
scroll to position [98, 0]
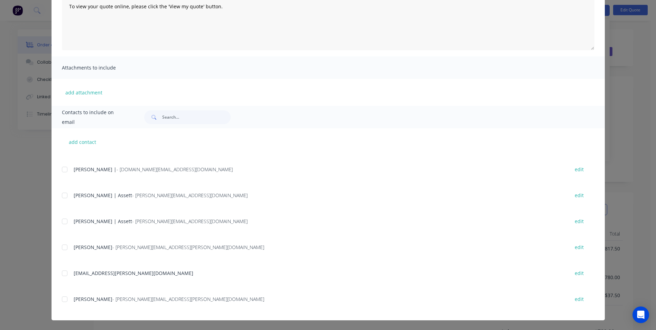
click at [62, 298] on div at bounding box center [65, 299] width 14 height 14
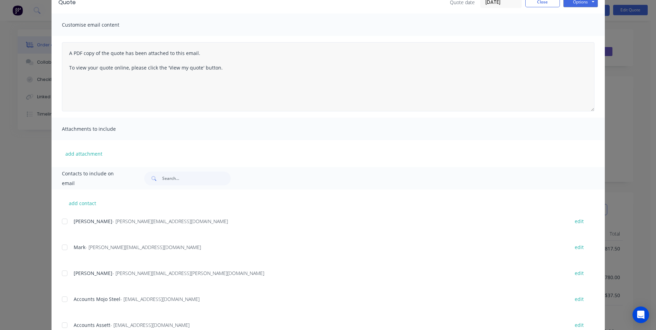
scroll to position [29, 0]
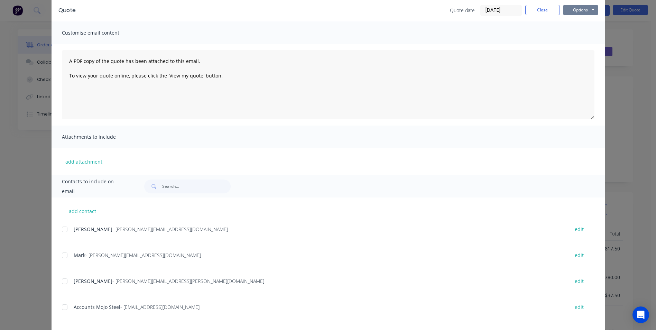
click at [581, 10] on button "Options" at bounding box center [580, 10] width 35 height 10
click at [573, 42] on button "Email" at bounding box center [585, 44] width 44 height 11
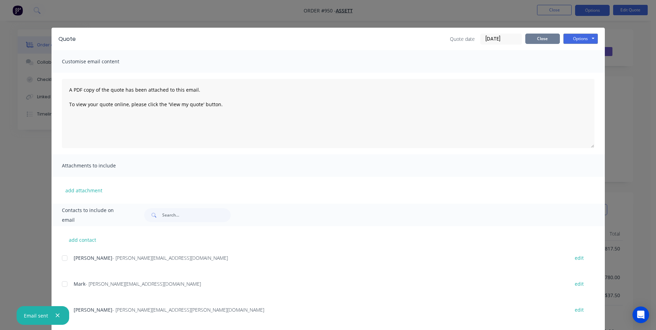
click at [535, 37] on button "Close" at bounding box center [542, 39] width 35 height 10
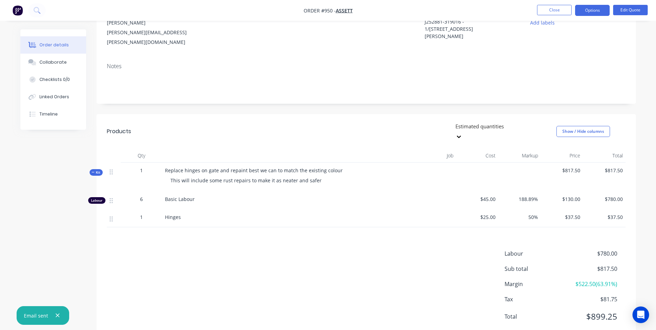
scroll to position [82, 0]
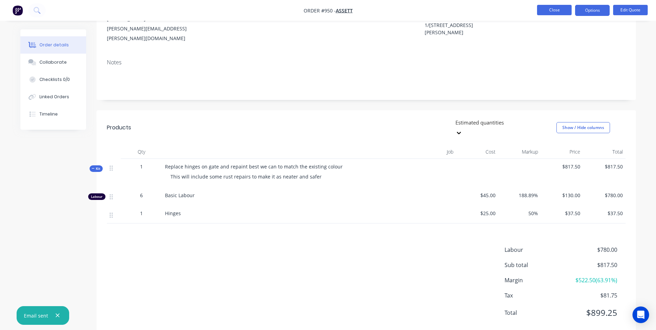
click at [545, 10] on button "Close" at bounding box center [554, 10] width 35 height 10
